Goal: Complete application form

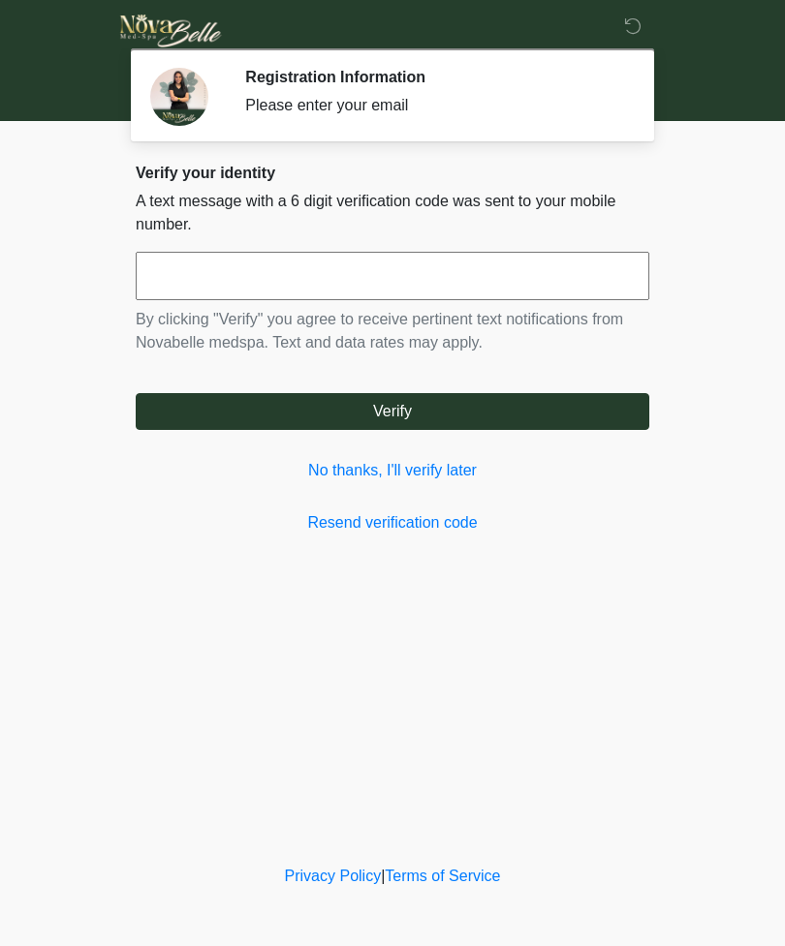
click at [190, 272] on input "text" at bounding box center [392, 276] width 513 height 48
type input "******"
click at [395, 415] on button "Verify" at bounding box center [392, 411] width 513 height 37
click at [412, 426] on button "Verify" at bounding box center [392, 411] width 513 height 37
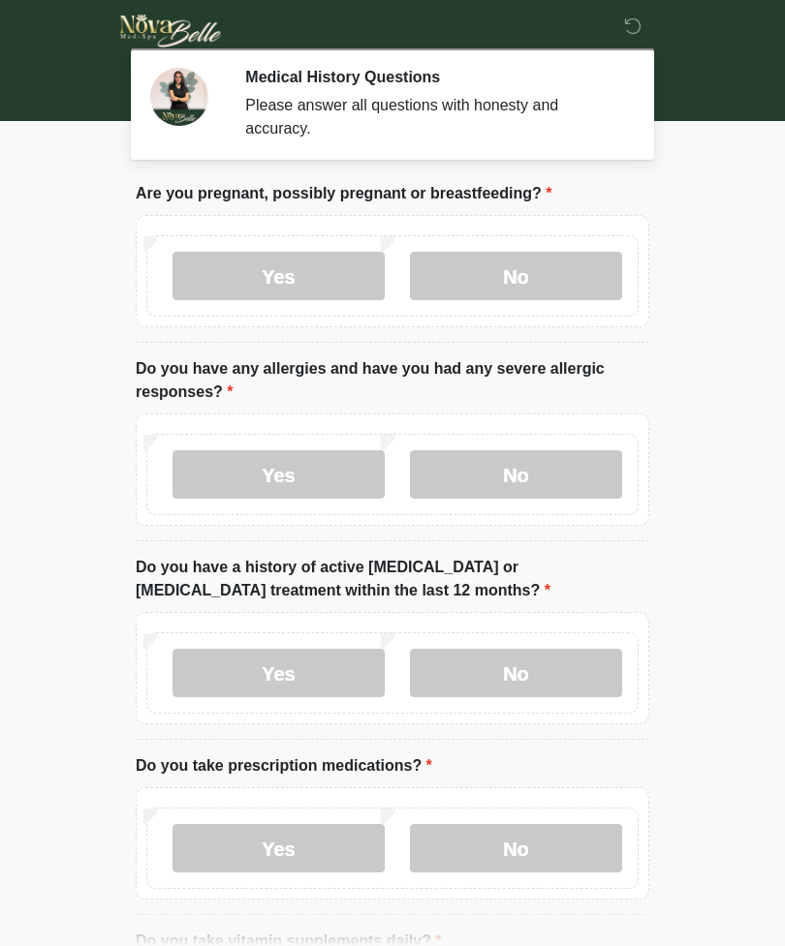
click at [518, 269] on label "No" at bounding box center [516, 276] width 212 height 48
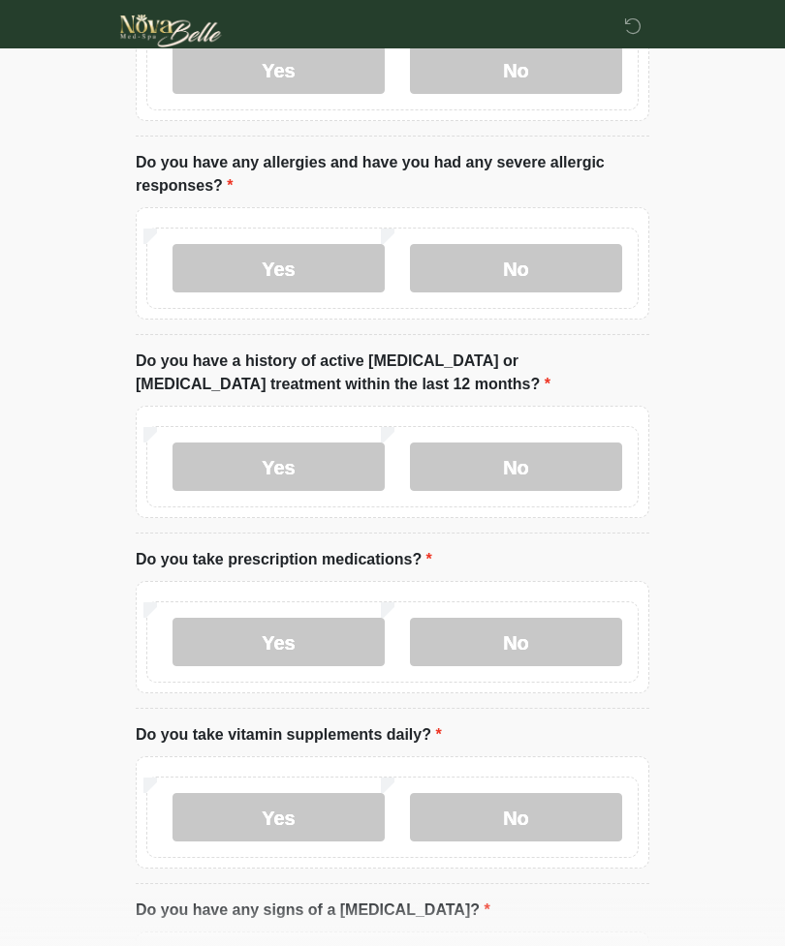
scroll to position [232, 0]
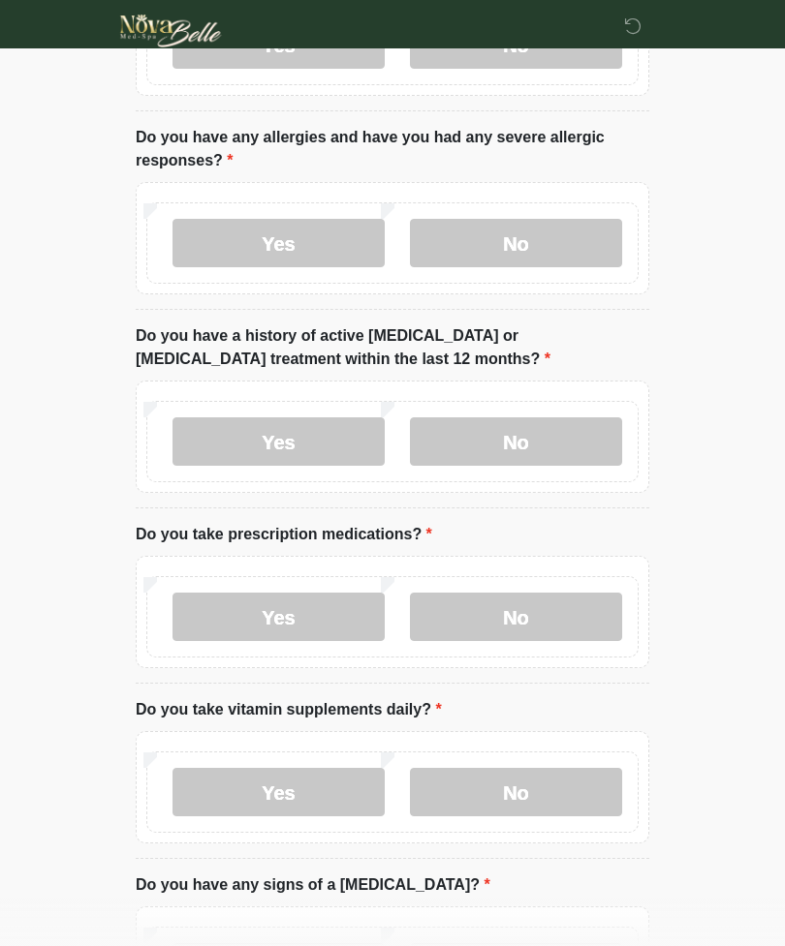
click at [522, 247] on label "No" at bounding box center [516, 243] width 212 height 48
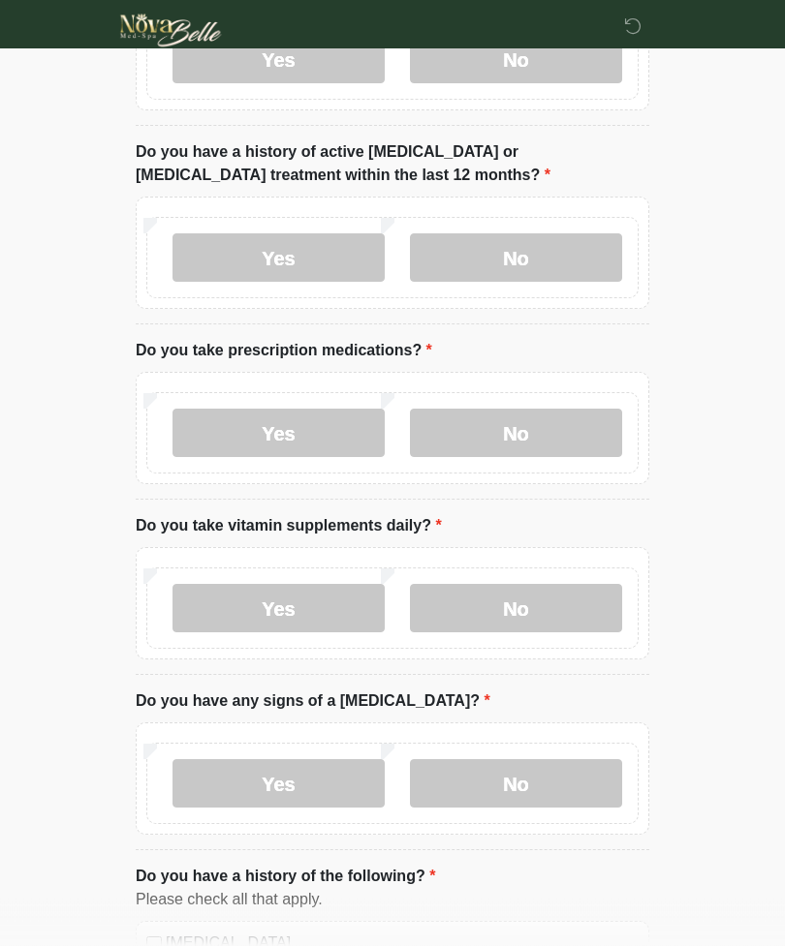
scroll to position [417, 0]
click at [541, 240] on label "No" at bounding box center [516, 256] width 212 height 48
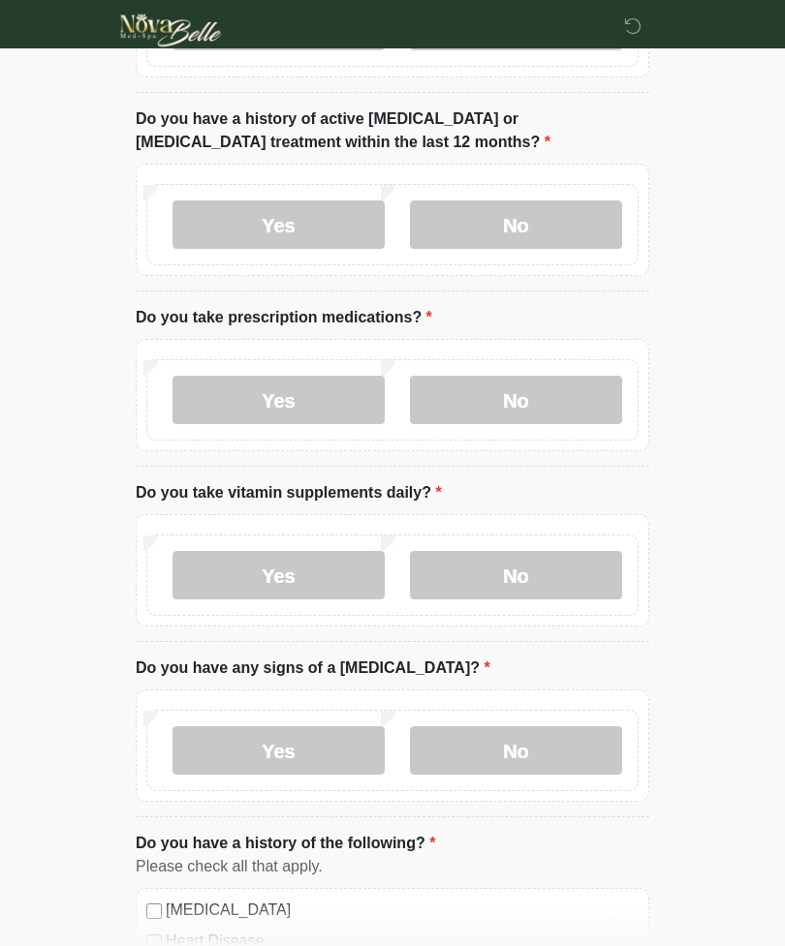
scroll to position [474, 0]
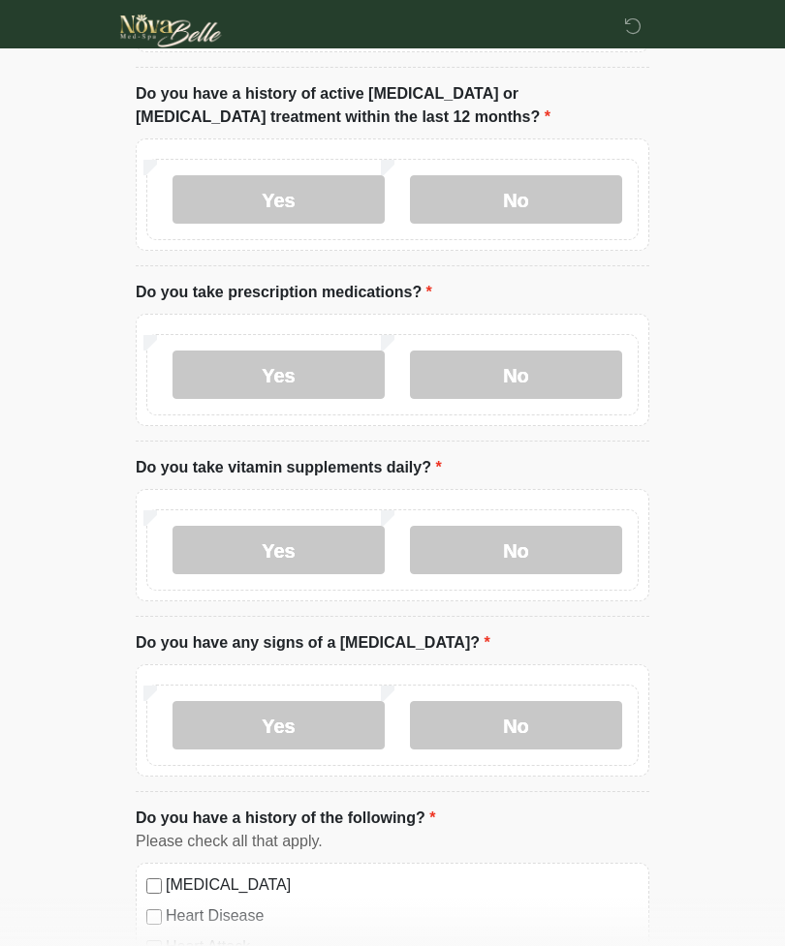
click at [539, 366] on label "No" at bounding box center [516, 375] width 212 height 48
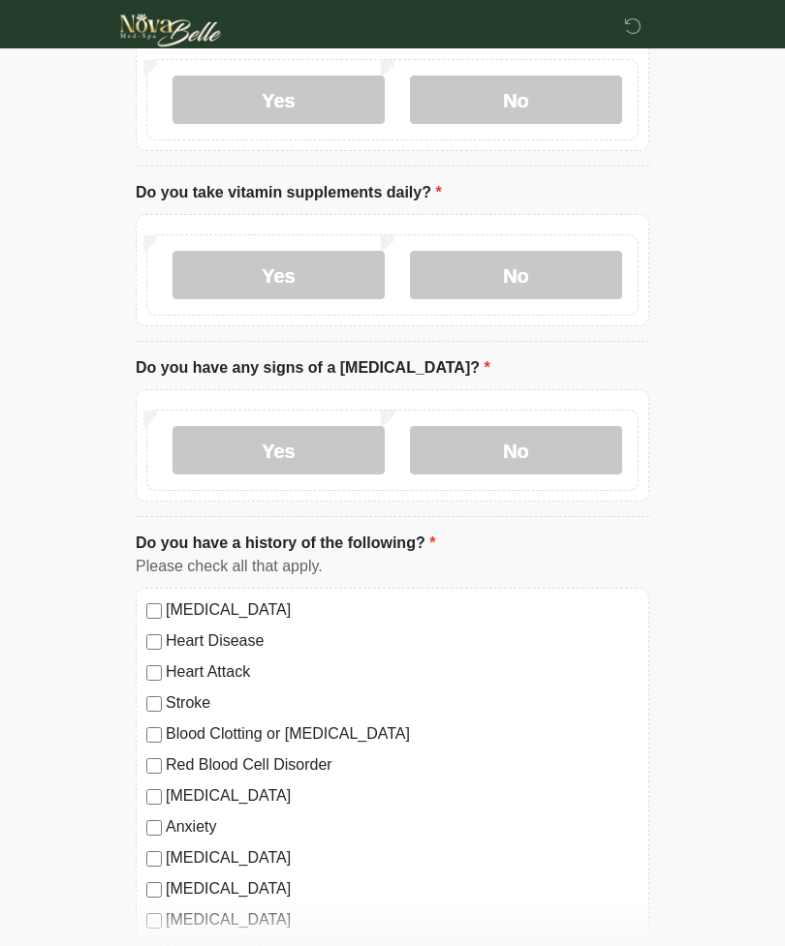
scroll to position [755, 0]
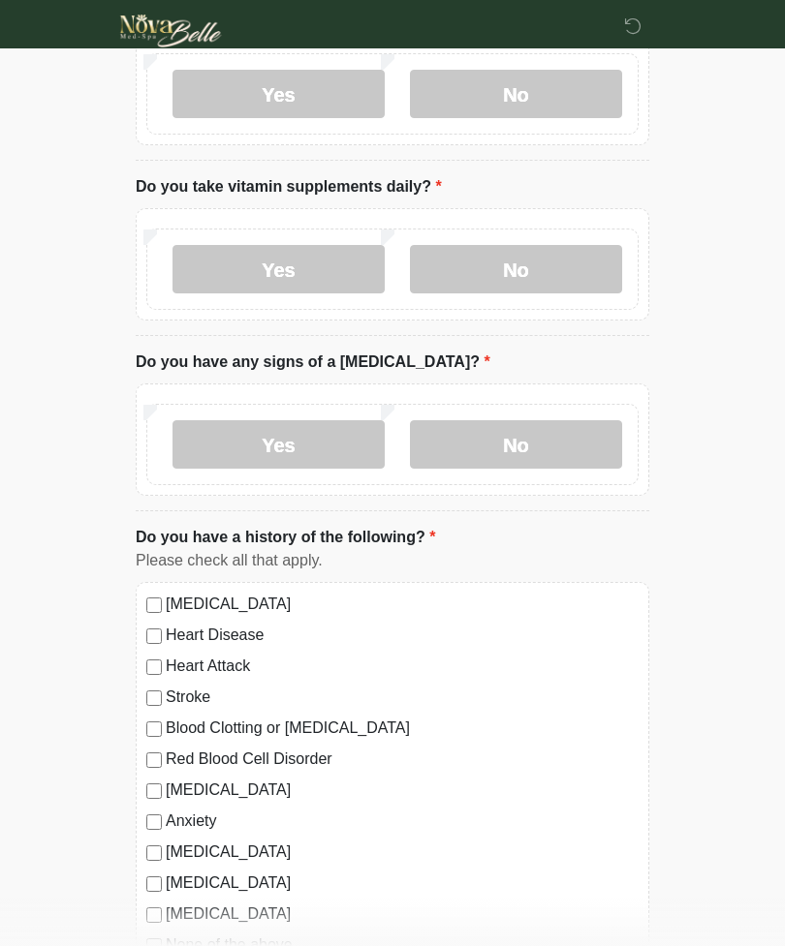
click at [530, 259] on label "No" at bounding box center [516, 269] width 212 height 48
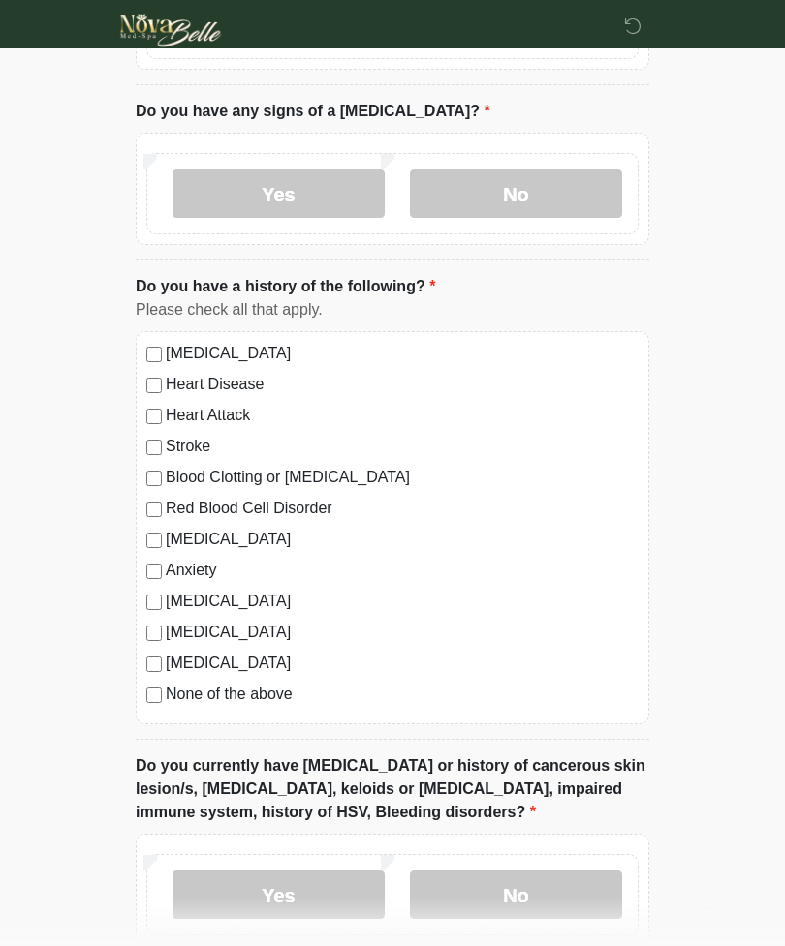
scroll to position [1005, 0]
click at [545, 177] on label "No" at bounding box center [516, 194] width 212 height 48
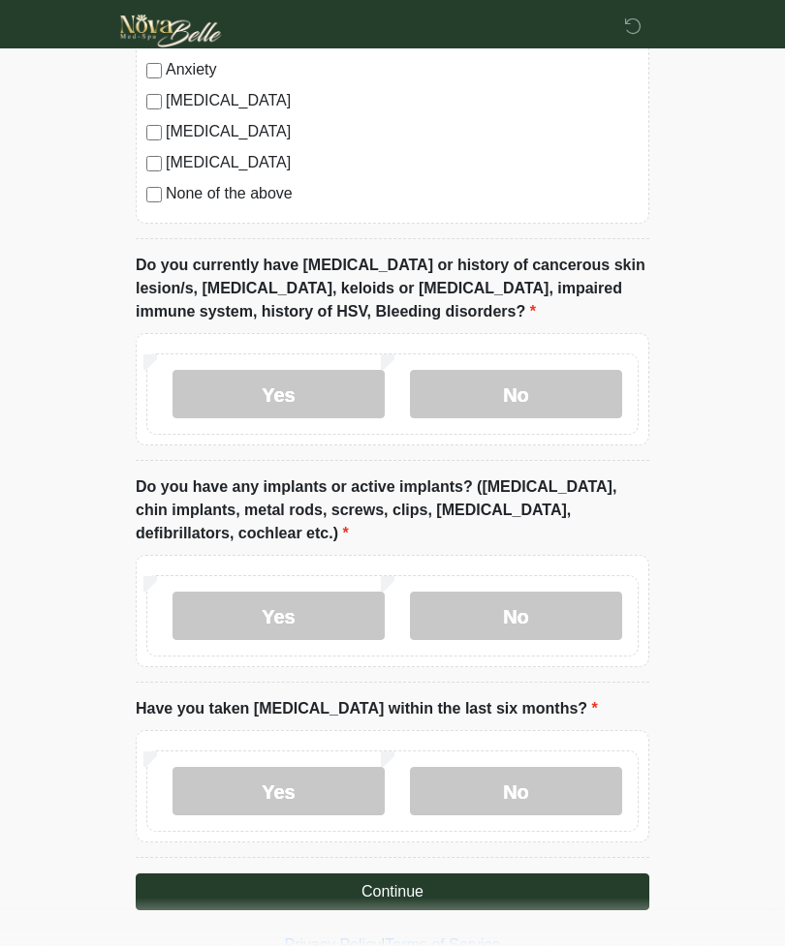
scroll to position [1508, 0]
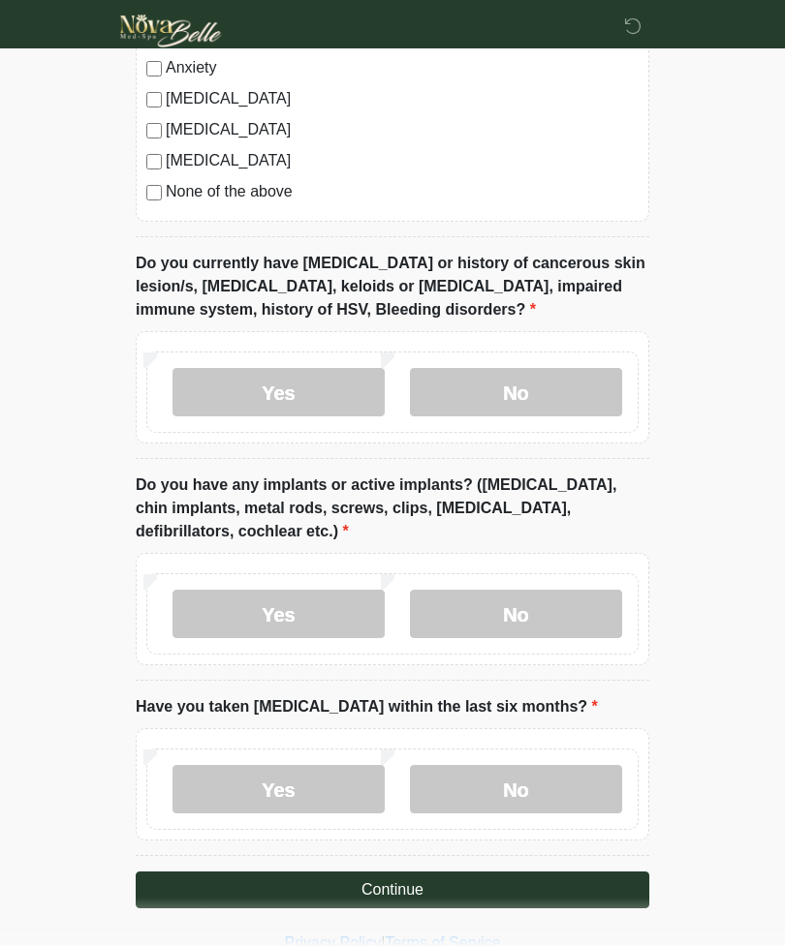
click at [558, 368] on label "No" at bounding box center [516, 392] width 212 height 48
click at [523, 592] on label "No" at bounding box center [516, 614] width 212 height 48
click at [538, 787] on label "No" at bounding box center [516, 789] width 212 height 48
click at [443, 880] on button "Continue" at bounding box center [392, 890] width 513 height 37
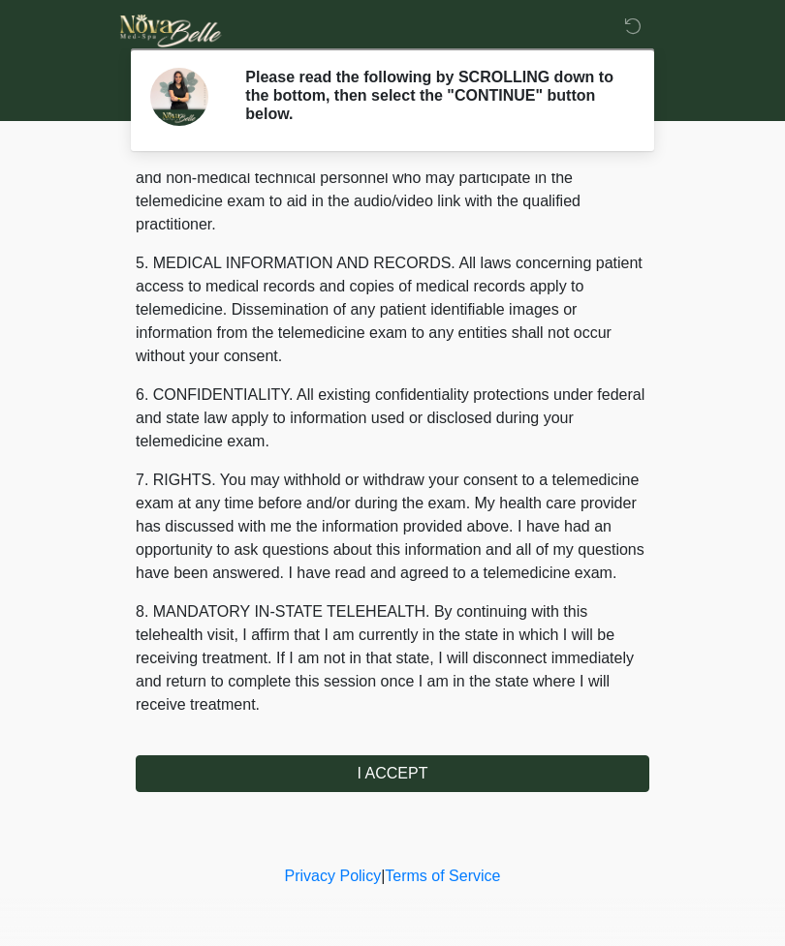
scroll to position [565, 0]
click at [416, 770] on button "I ACCEPT" at bounding box center [392, 774] width 513 height 37
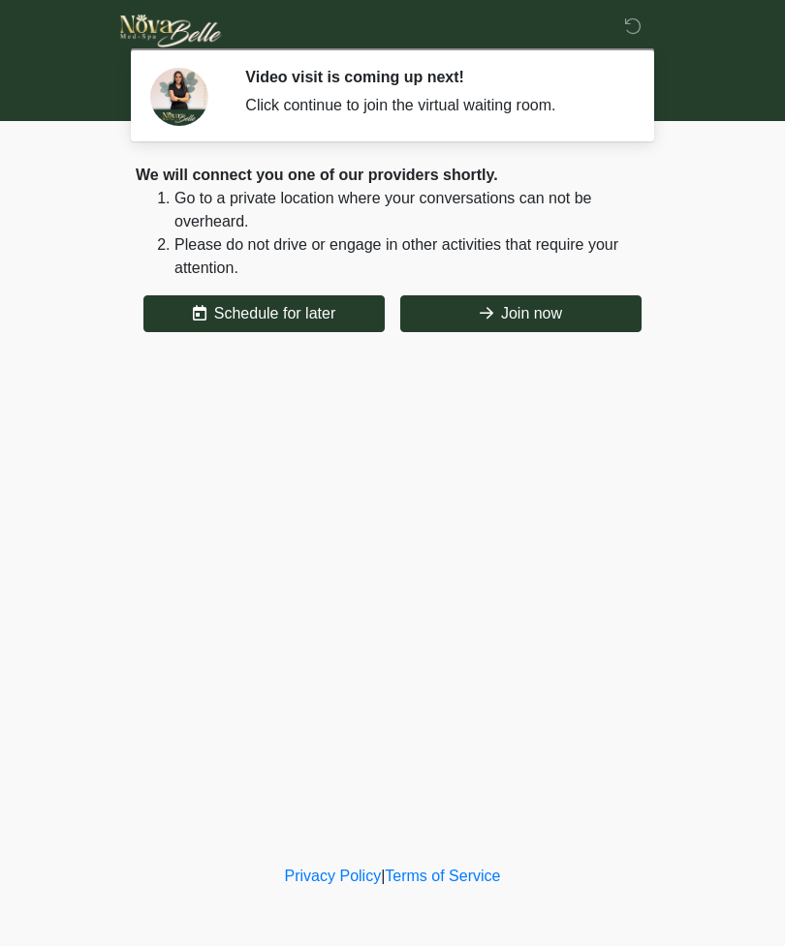
click at [553, 313] on button "Join now" at bounding box center [520, 313] width 241 height 37
